Goal: Book appointment/travel/reservation

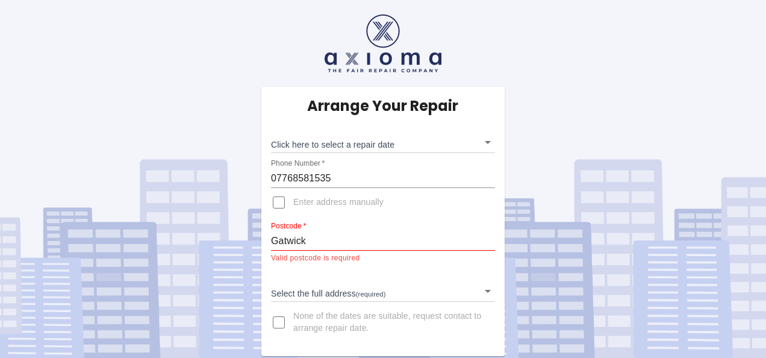
click at [486, 293] on body "Arrange Your Repair Click here to select a repair date ​ Phone Number   * 07768…" at bounding box center [383, 179] width 766 height 358
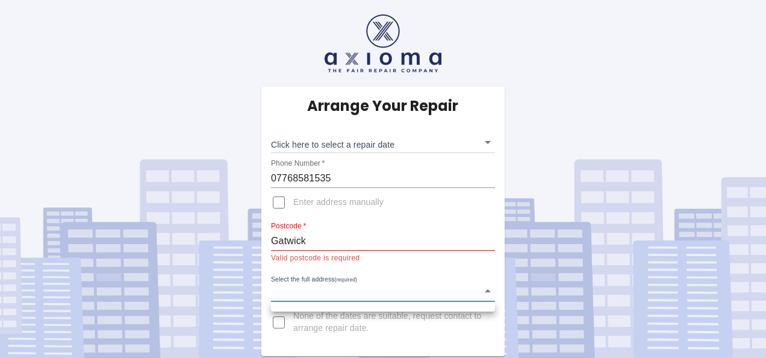
click at [487, 297] on div at bounding box center [383, 179] width 766 height 358
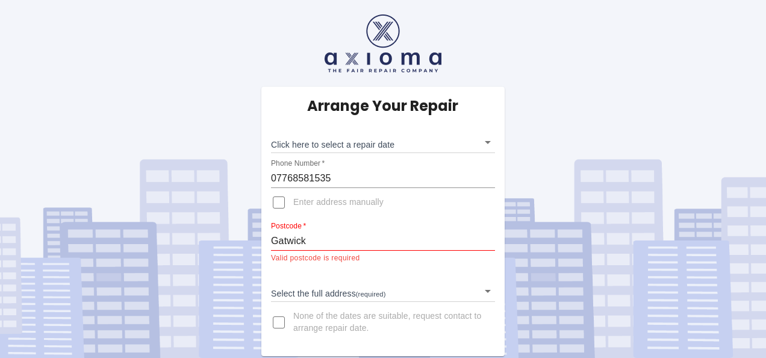
click at [358, 251] on div "Arrange Your Repair Click here to select a repair date ​ Phone Number   * 07768…" at bounding box center [382, 221] width 243 height 269
click at [331, 234] on input "Gatwick" at bounding box center [383, 240] width 224 height 19
type input "G"
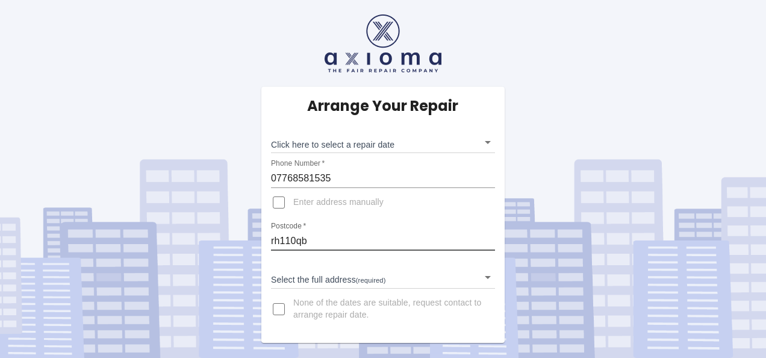
type input "rh110qb"
click at [341, 262] on div "Select the full address (required) ​" at bounding box center [383, 272] width 224 height 31
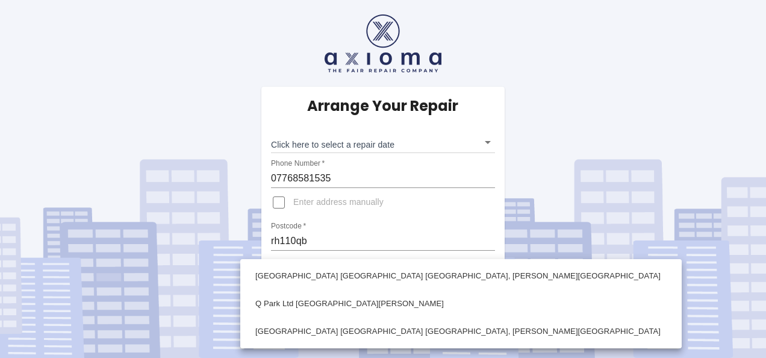
click at [347, 274] on body "Arrange Your Repair Click here to select a repair date ​ Phone Number   * 07768…" at bounding box center [383, 179] width 766 height 358
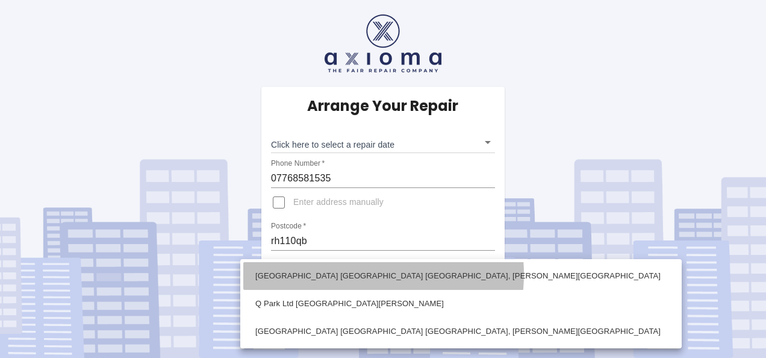
click at [347, 274] on li "[GEOGRAPHIC_DATA] [GEOGRAPHIC_DATA] [GEOGRAPHIC_DATA], [PERSON_NAME][GEOGRAPHIC…" at bounding box center [461, 276] width 436 height 28
type input "[GEOGRAPHIC_DATA] [GEOGRAPHIC_DATA] [GEOGRAPHIC_DATA], [PERSON_NAME][GEOGRAPHIC…"
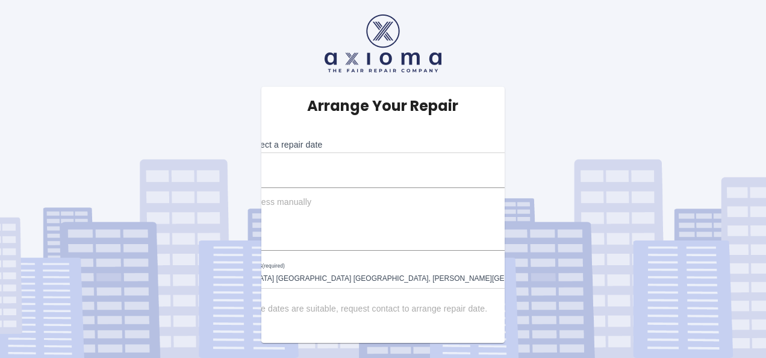
click at [339, 155] on div "Arrange Your Repair Click here to select a repair date ​ Phone Number   * 07768…" at bounding box center [383, 215] width 388 height 256
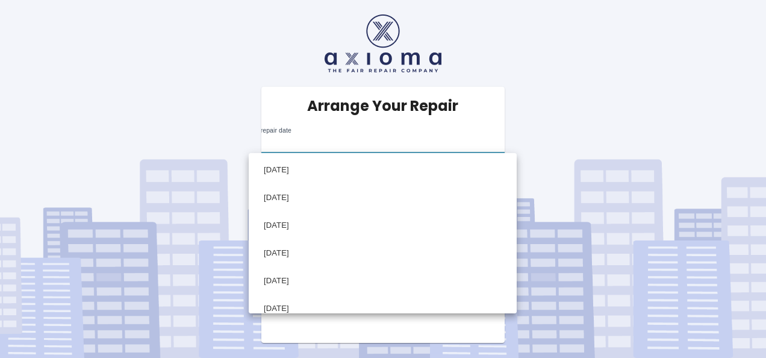
click at [331, 139] on body "Arrange Your Repair Click here to select a repair date ​ Phone Number   * 07768…" at bounding box center [383, 179] width 766 height 358
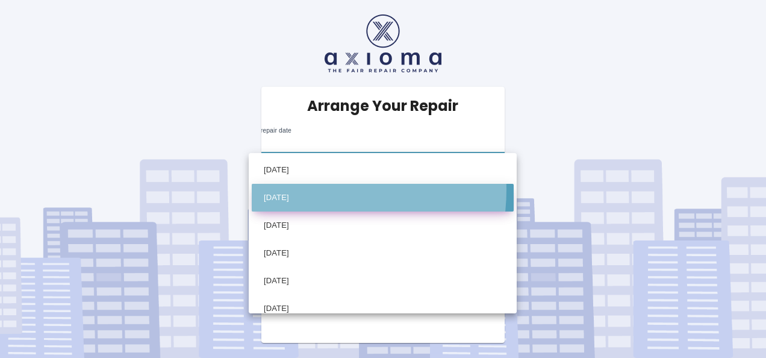
click at [305, 190] on li "[DATE]" at bounding box center [383, 198] width 262 height 28
type input "[DATE]T00:00:00.000Z"
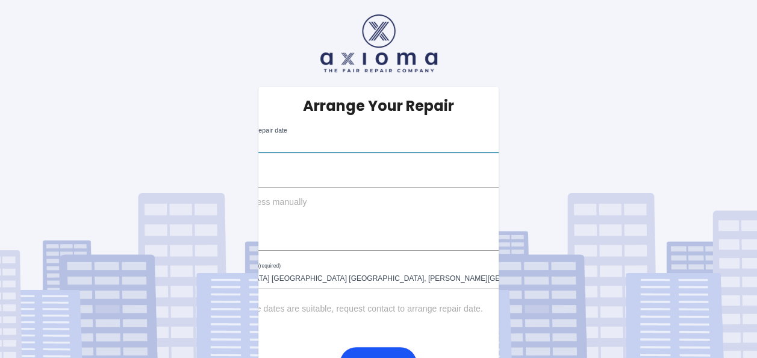
scroll to position [30, 0]
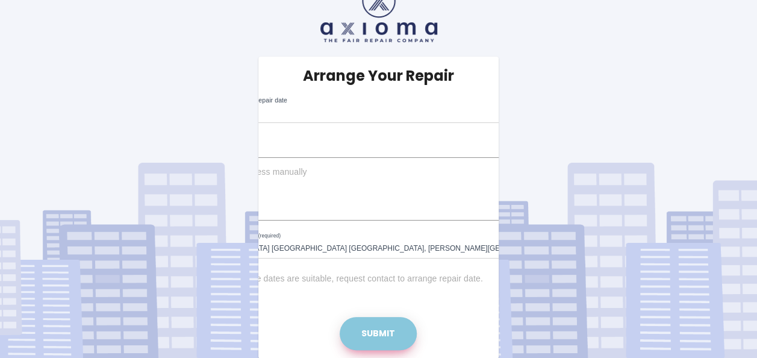
click at [373, 322] on button "Submit" at bounding box center [378, 333] width 77 height 33
